Goal: Information Seeking & Learning: Learn about a topic

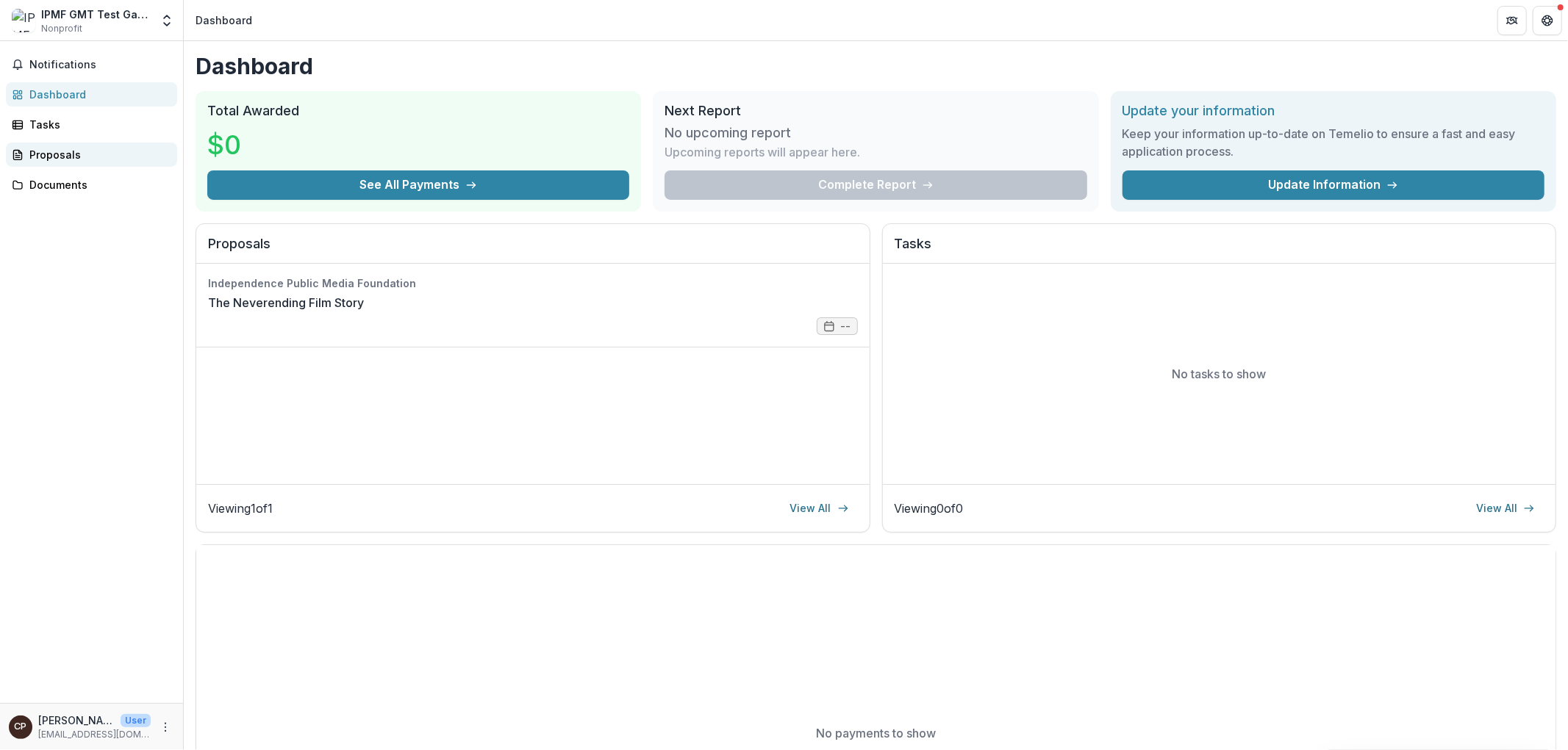
click at [56, 150] on div "Proposals" at bounding box center [97, 154] width 136 height 15
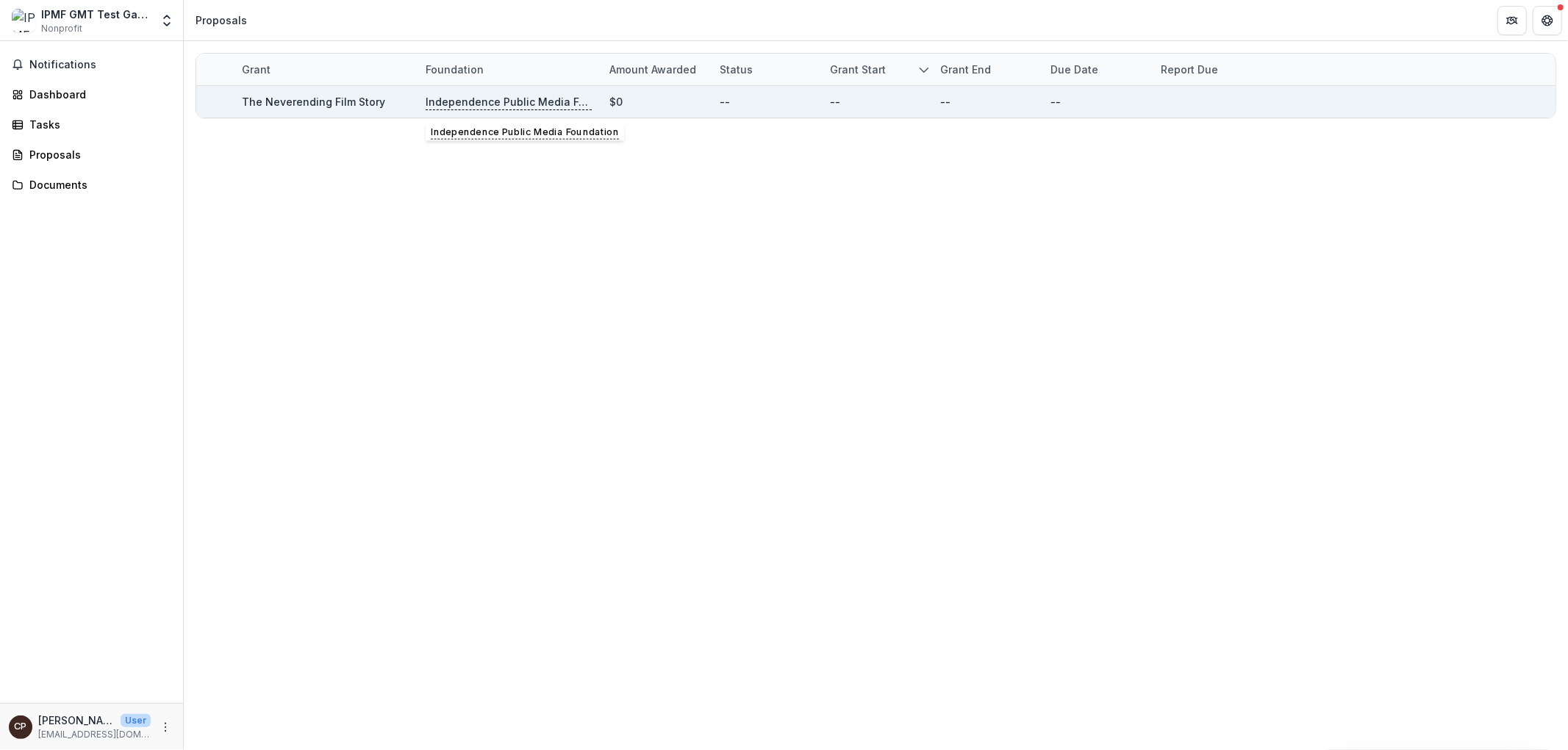
click at [342, 113] on div "The Neverending Film Story" at bounding box center [325, 102] width 166 height 32
click at [345, 103] on link "The Neverending Film Story" at bounding box center [314, 102] width 143 height 13
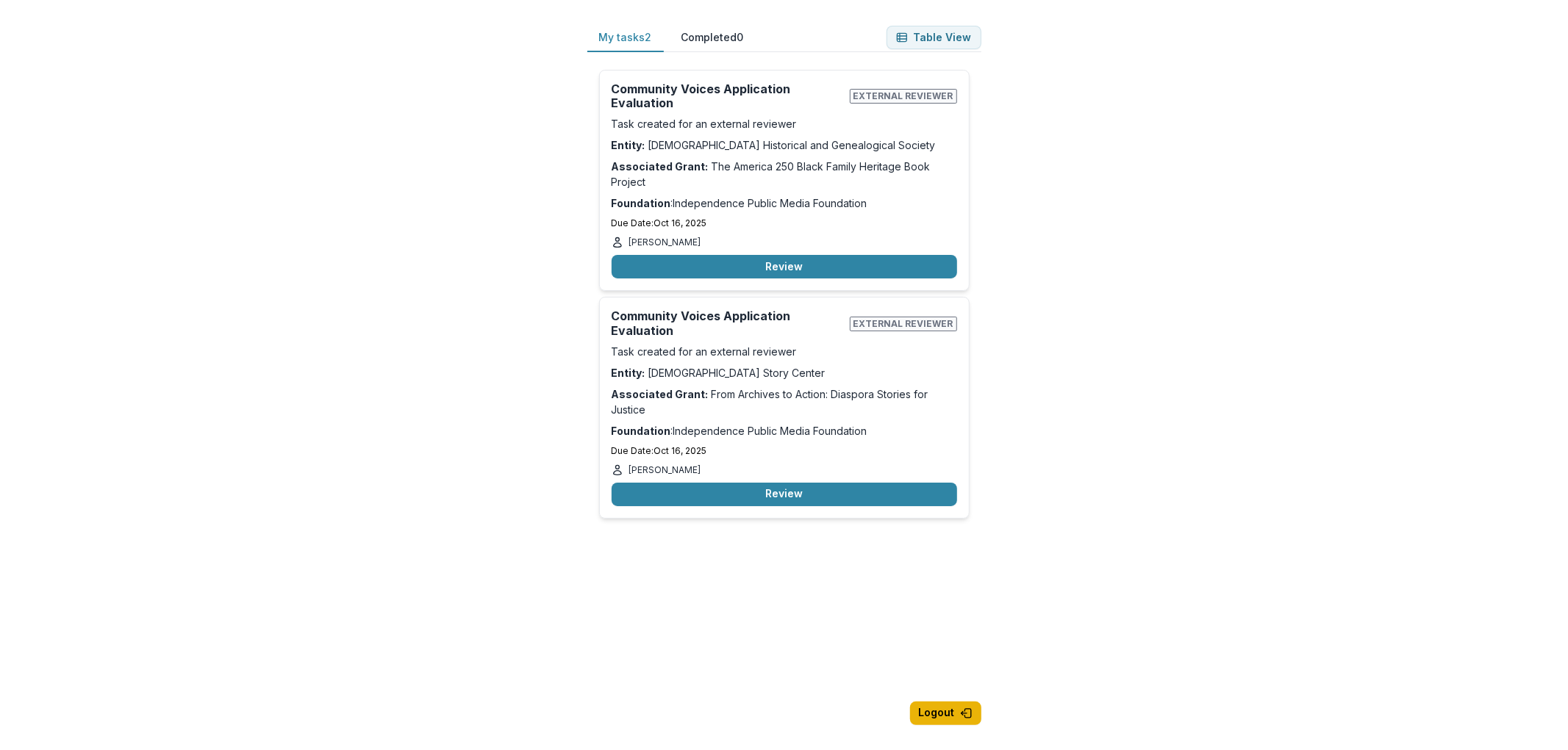
click at [936, 708] on button "Logout" at bounding box center [945, 713] width 72 height 24
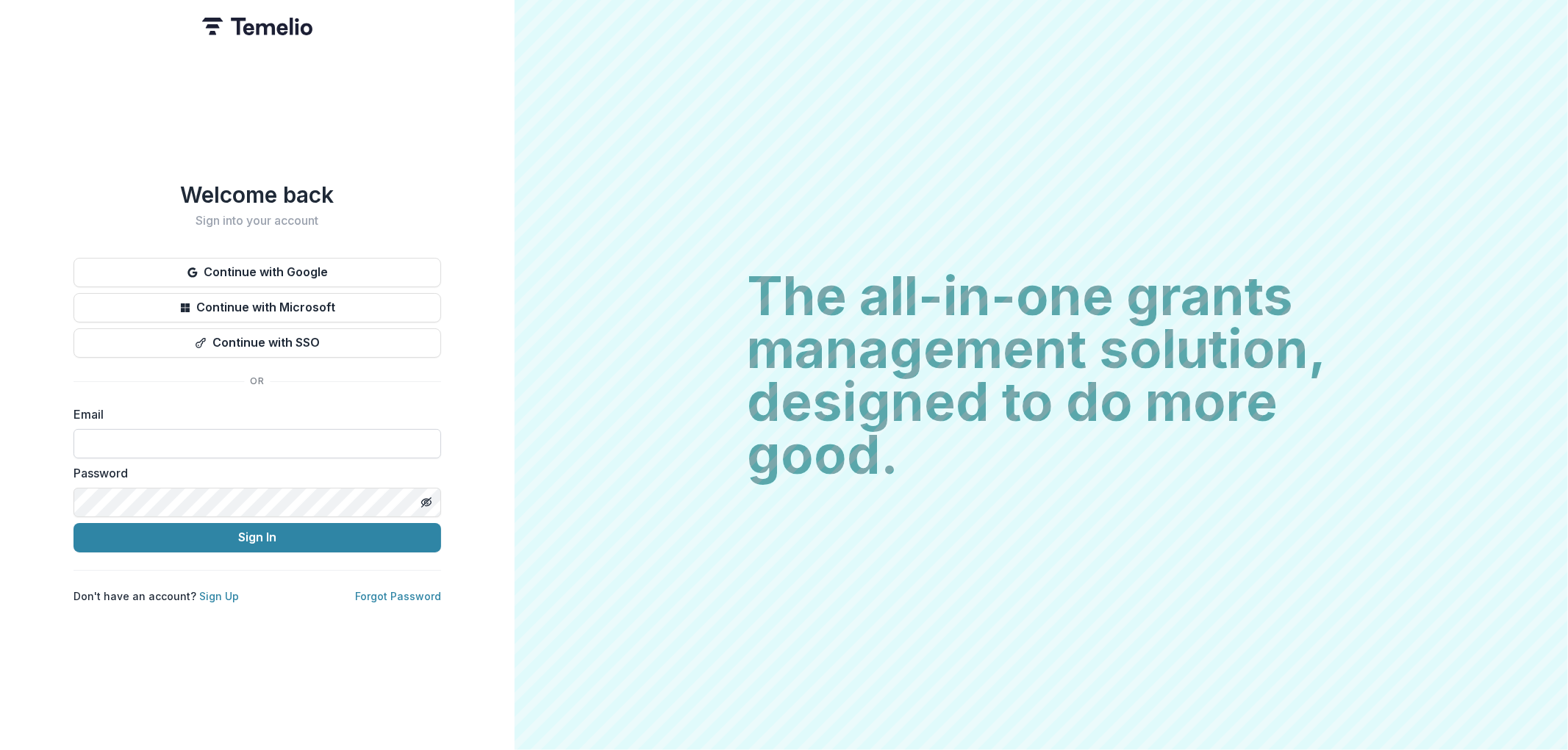
click at [127, 437] on input at bounding box center [258, 444] width 367 height 29
type input "**********"
click at [302, 530] on button "Sign In" at bounding box center [258, 538] width 367 height 29
